Goal: Find specific page/section: Find specific page/section

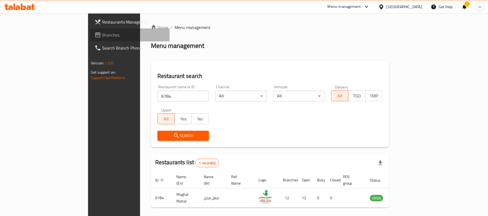
click at [102, 36] on span "Branches" at bounding box center [133, 35] width 63 height 7
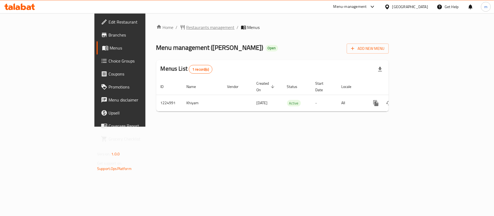
click at [186, 30] on span "Restaurants management" at bounding box center [210, 27] width 48 height 7
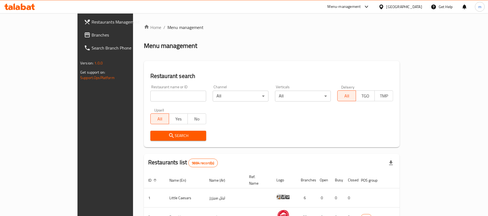
click at [153, 96] on input "search" at bounding box center [179, 96] width 56 height 11
paste input "675157"
type input "675157"
click button "Search" at bounding box center [179, 136] width 56 height 10
